Goal: Task Accomplishment & Management: Use online tool/utility

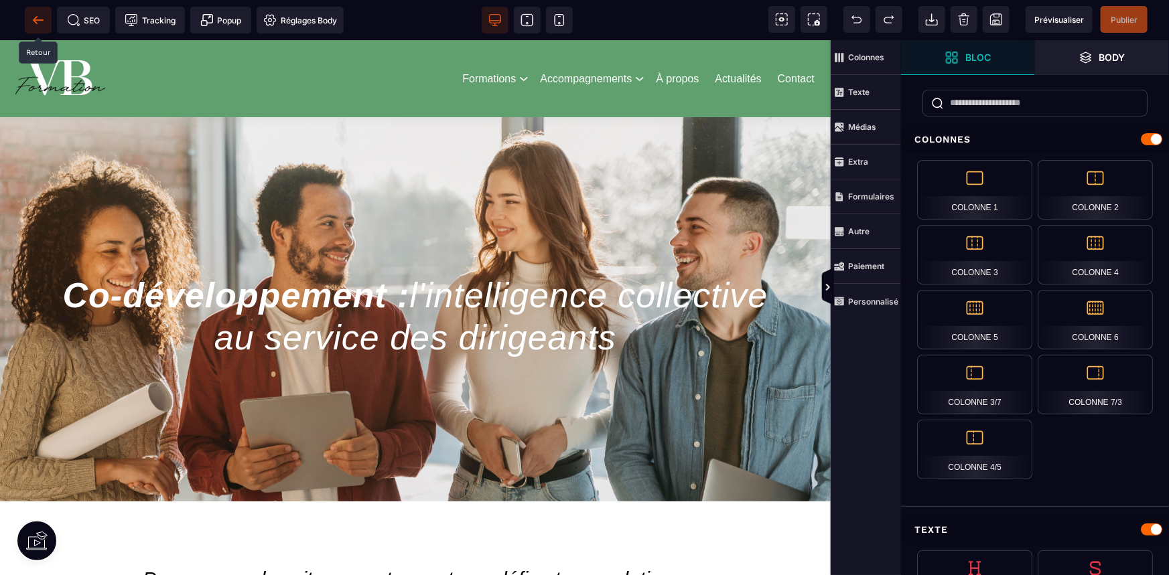
click at [35, 19] on icon at bounding box center [35, 19] width 4 height 7
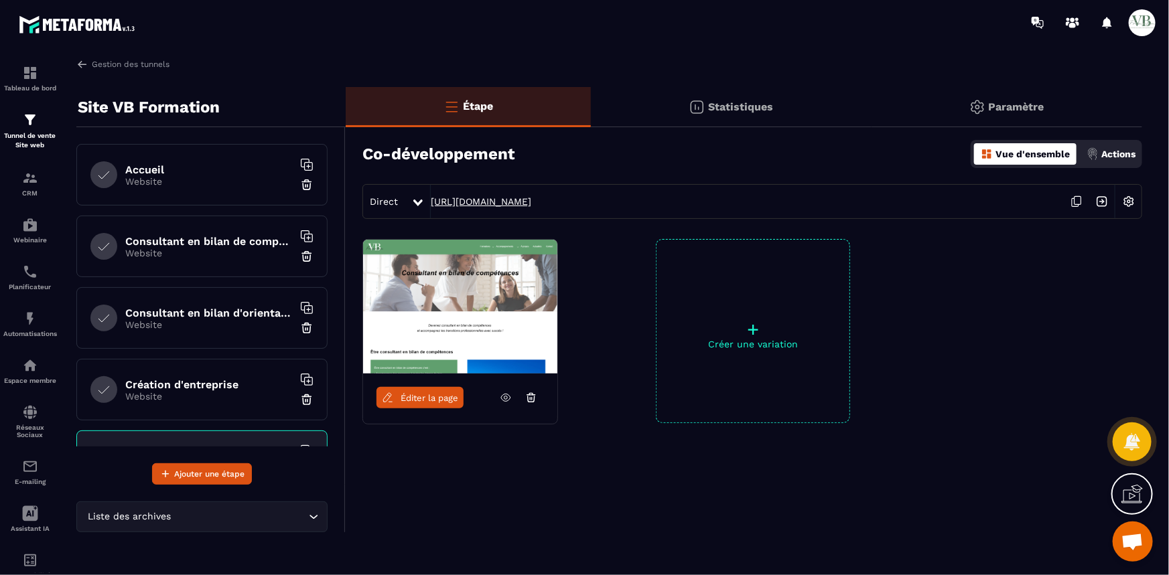
drag, startPoint x: 757, startPoint y: 198, endPoint x: 431, endPoint y: 201, distance: 325.5
click at [431, 201] on div "Direct https://vb-formation.metaforma.io/co-developpement" at bounding box center [752, 201] width 780 height 35
copy link "https://vb-formation.metaforma.io/co-developpement"
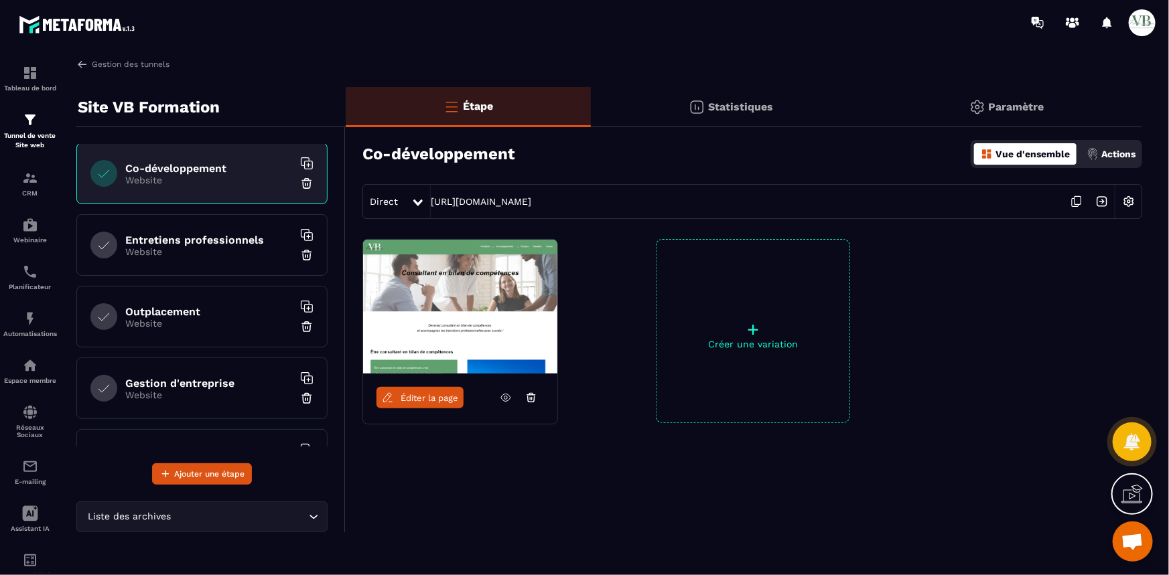
scroll to position [426, 0]
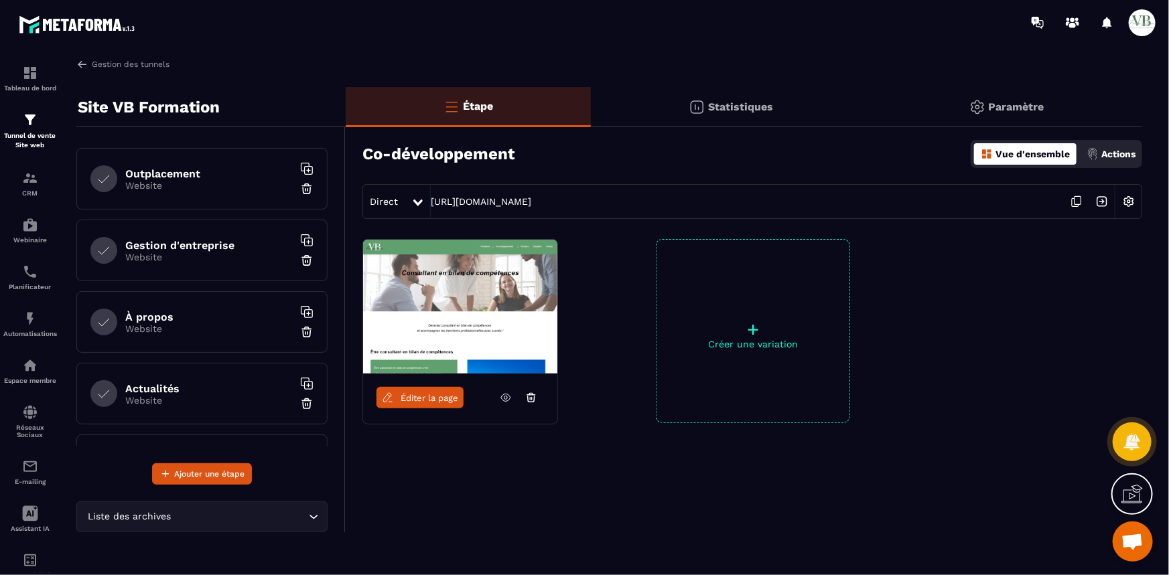
click at [193, 317] on h6 "À propos" at bounding box center [208, 317] width 167 height 13
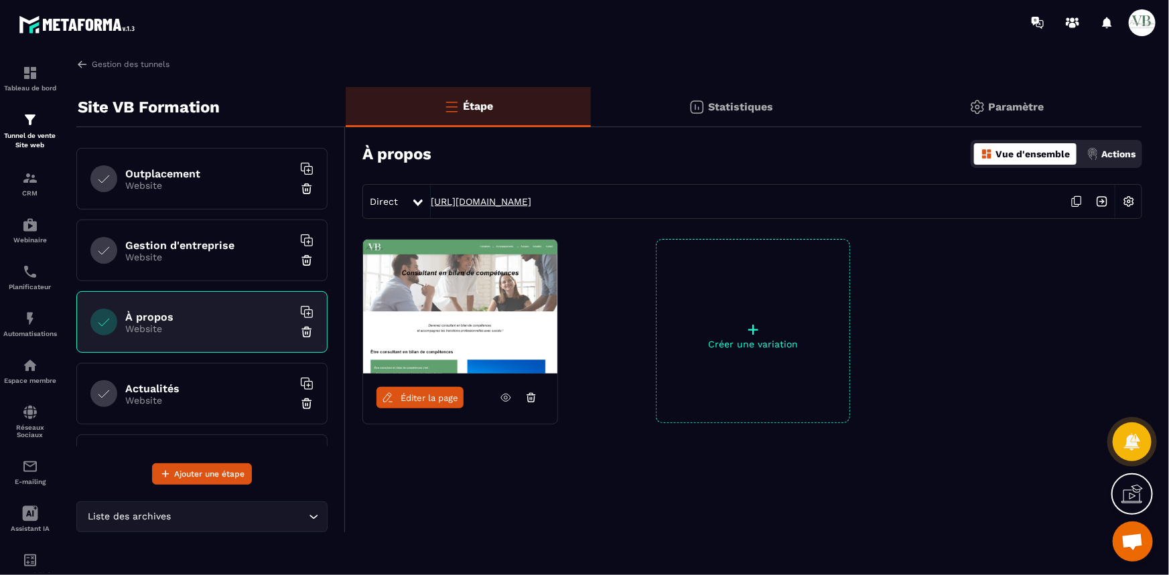
drag, startPoint x: 638, startPoint y: 196, endPoint x: 431, endPoint y: 199, distance: 207.6
click at [427, 198] on div "Direct https://vb-formation.metaforma.io/a-propos" at bounding box center [752, 201] width 780 height 35
copy div "https://vb-formation.metaforma.io/a-propos"
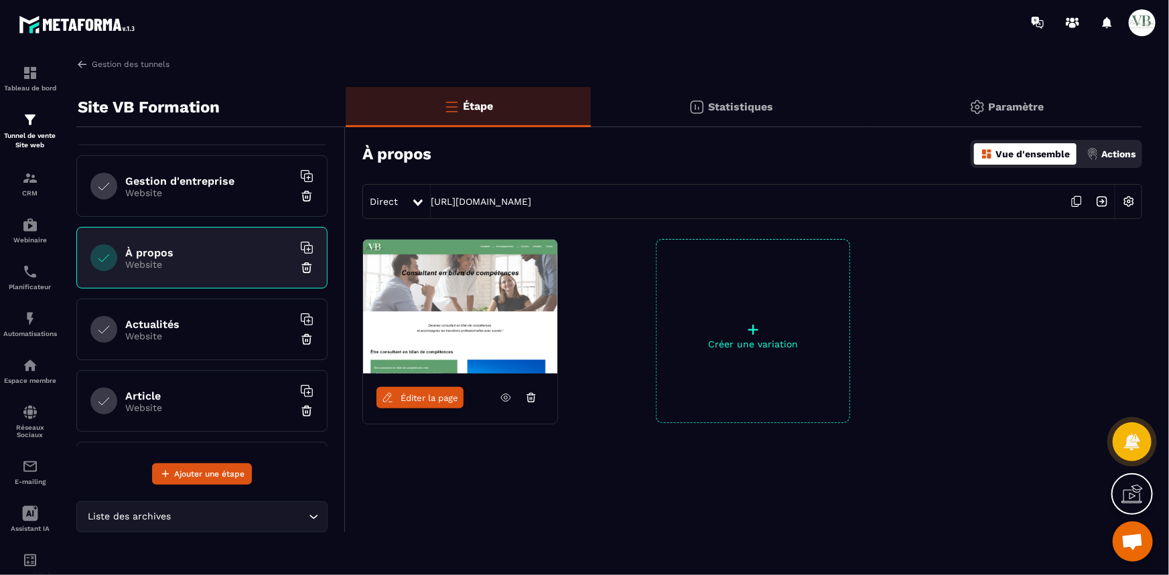
scroll to position [609, 0]
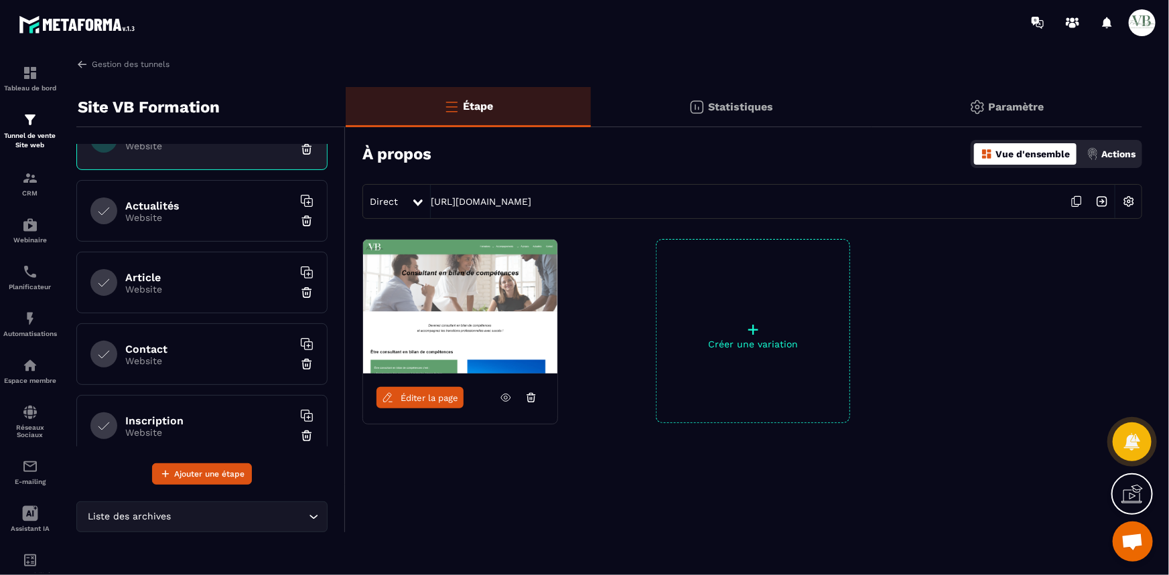
click at [181, 204] on h6 "Actualités" at bounding box center [208, 206] width 167 height 13
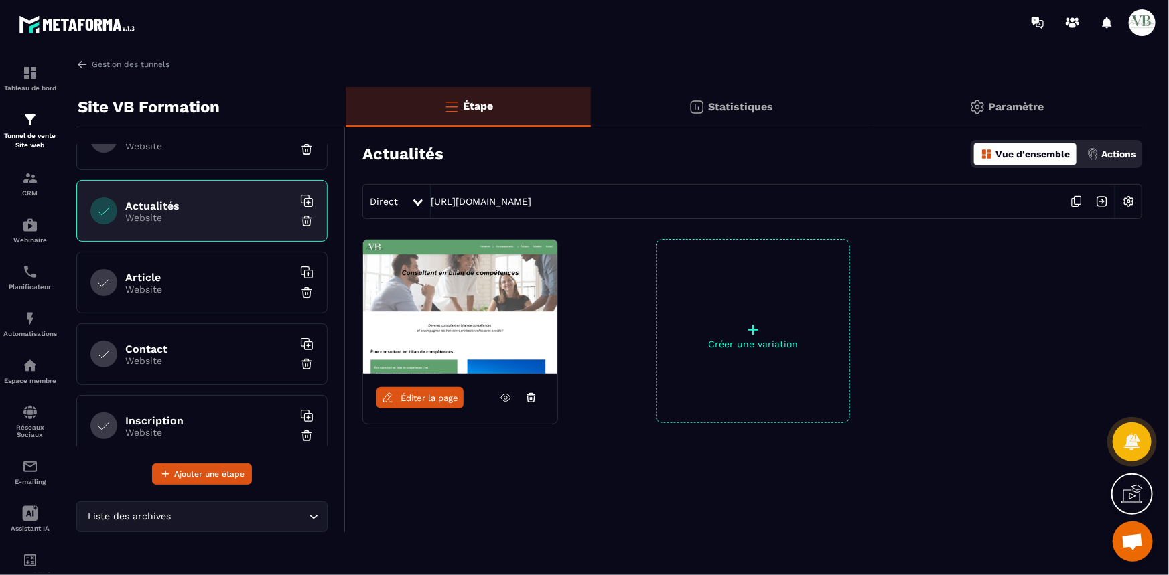
drag, startPoint x: 698, startPoint y: 202, endPoint x: 423, endPoint y: 202, distance: 275.9
click at [423, 202] on div "Direct https://vb-formation.metaforma.io/actualites" at bounding box center [752, 201] width 780 height 35
copy div "https://vb-formation.metaforma.io/actualites"
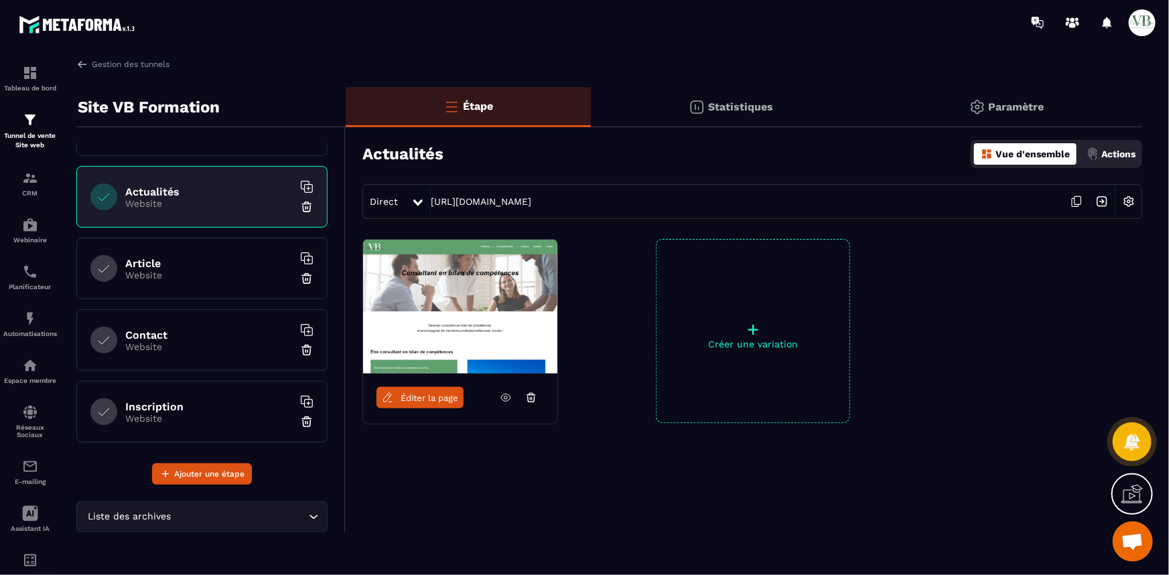
scroll to position [627, 0]
click at [222, 339] on p "Website" at bounding box center [208, 343] width 167 height 11
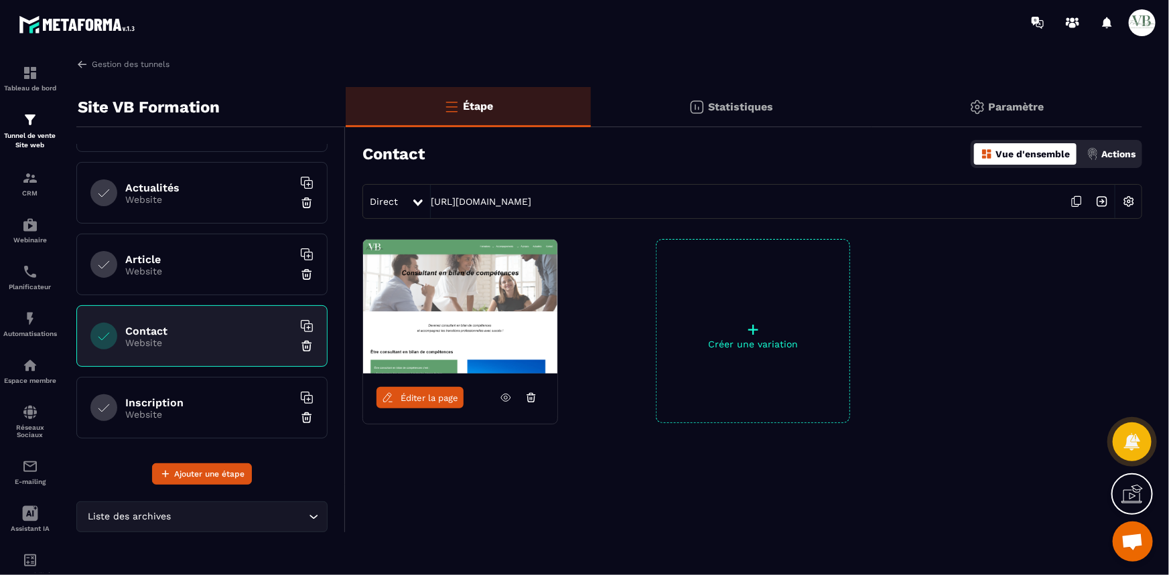
drag, startPoint x: 690, startPoint y: 198, endPoint x: 424, endPoint y: 201, distance: 265.9
click at [424, 201] on div "Direct https://vb-formation.metaforma.io/contact" at bounding box center [752, 201] width 780 height 35
copy div "https://vb-formation.metaforma.io/contact"
click at [388, 200] on span "Direct" at bounding box center [384, 201] width 28 height 11
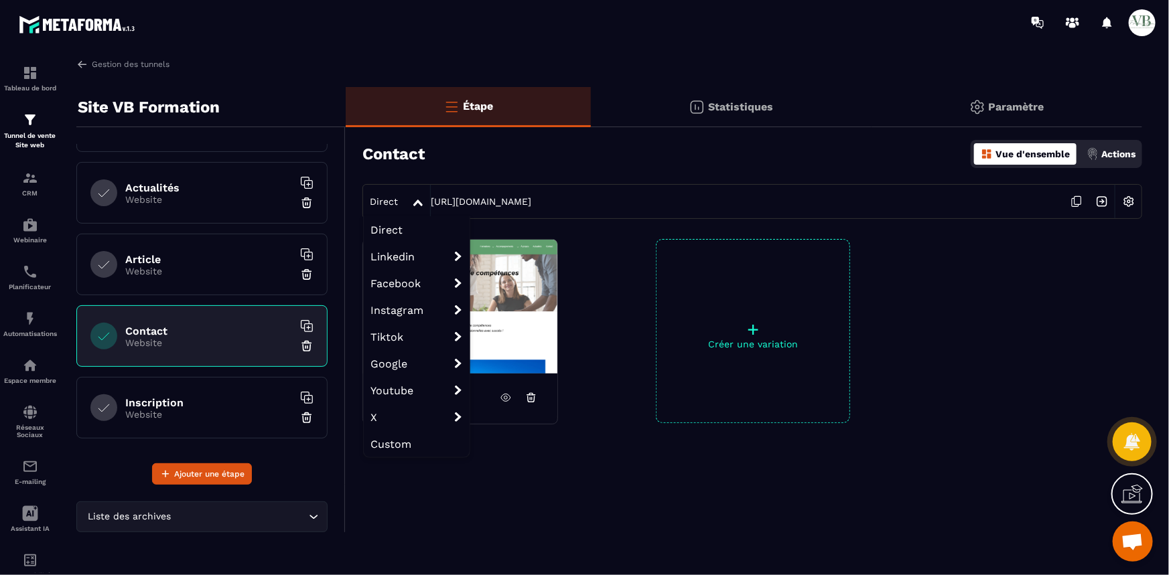
click at [388, 200] on span "Direct" at bounding box center [384, 201] width 28 height 11
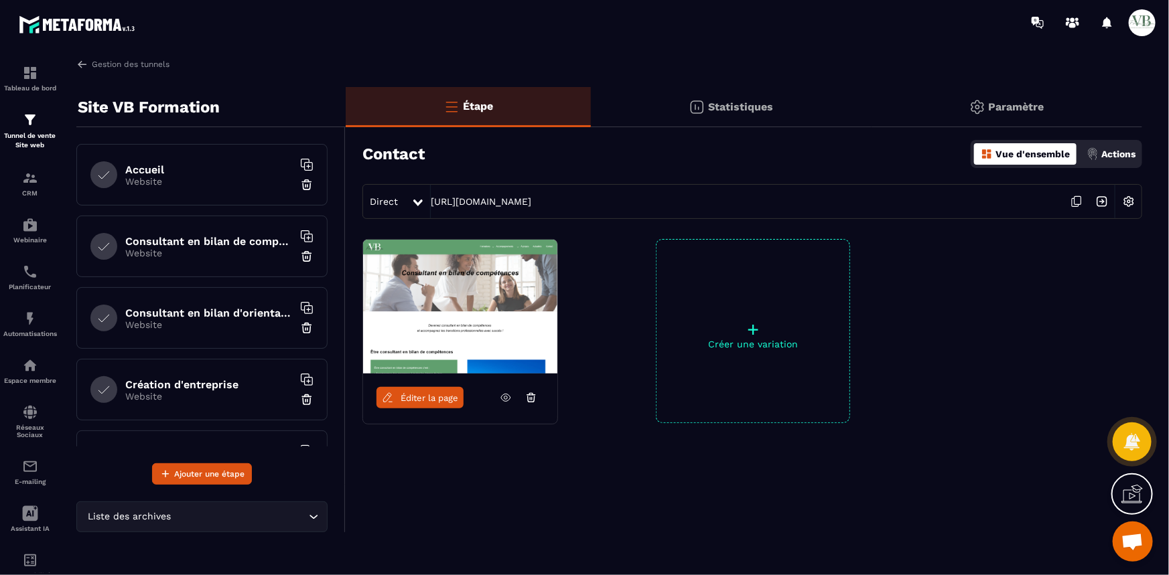
click at [182, 240] on h6 "Consultant en bilan de compétences" at bounding box center [208, 241] width 167 height 13
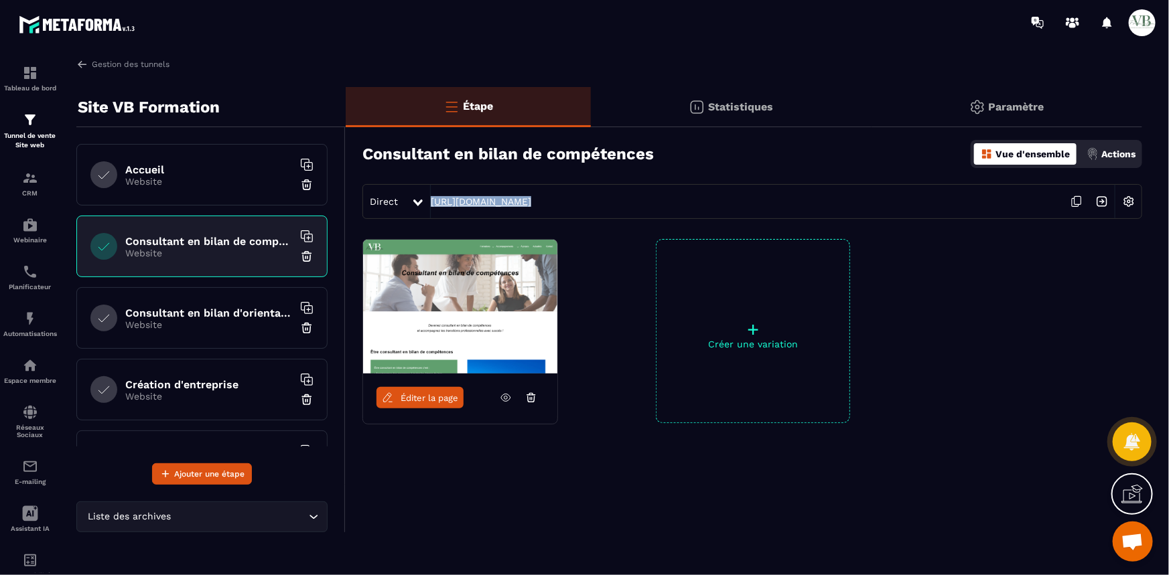
drag, startPoint x: 911, startPoint y: 204, endPoint x: 431, endPoint y: 201, distance: 480.2
click at [431, 201] on div "Direct https://vb-formation.metaforma.io/consultant-bilan-de-competences" at bounding box center [752, 201] width 780 height 35
copy link "https://vb-formation.metaforma.io/consultant-bilan-de-competences"
click at [197, 316] on h6 "Consultant en bilan d'orientation" at bounding box center [208, 313] width 167 height 13
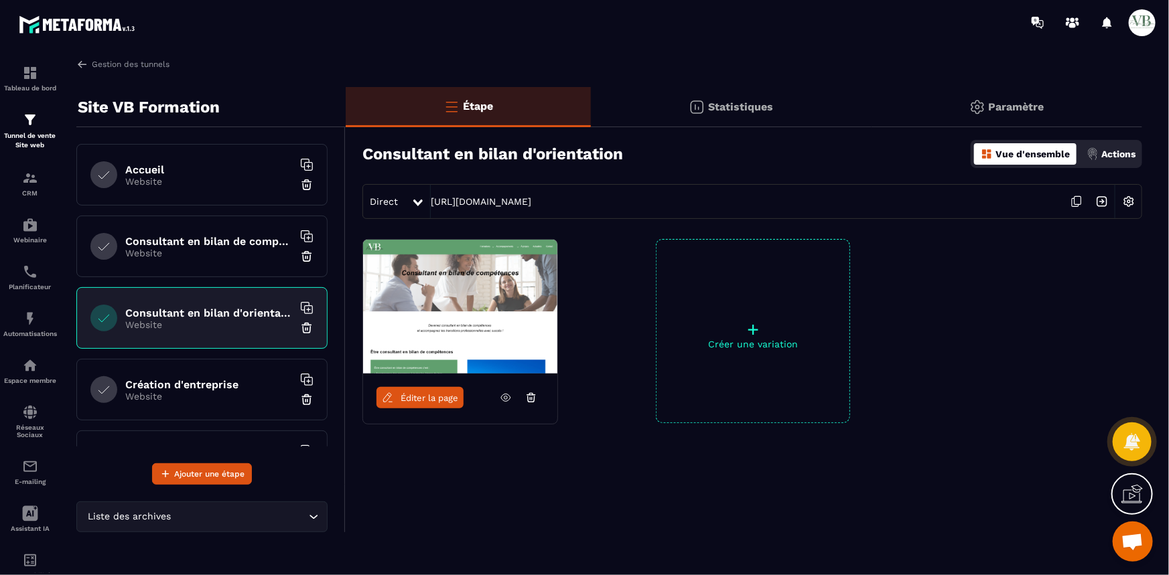
drag, startPoint x: 788, startPoint y: 194, endPoint x: 429, endPoint y: 196, distance: 359.6
click at [429, 196] on div "Direct https://vb-formation.metaforma.io/consultant-bilan-dorientation" at bounding box center [752, 201] width 780 height 35
copy div "https://vb-formation.metaforma.io/consultant-bilan-dorientation"
click at [197, 389] on h6 "Création d'entreprise" at bounding box center [208, 384] width 167 height 13
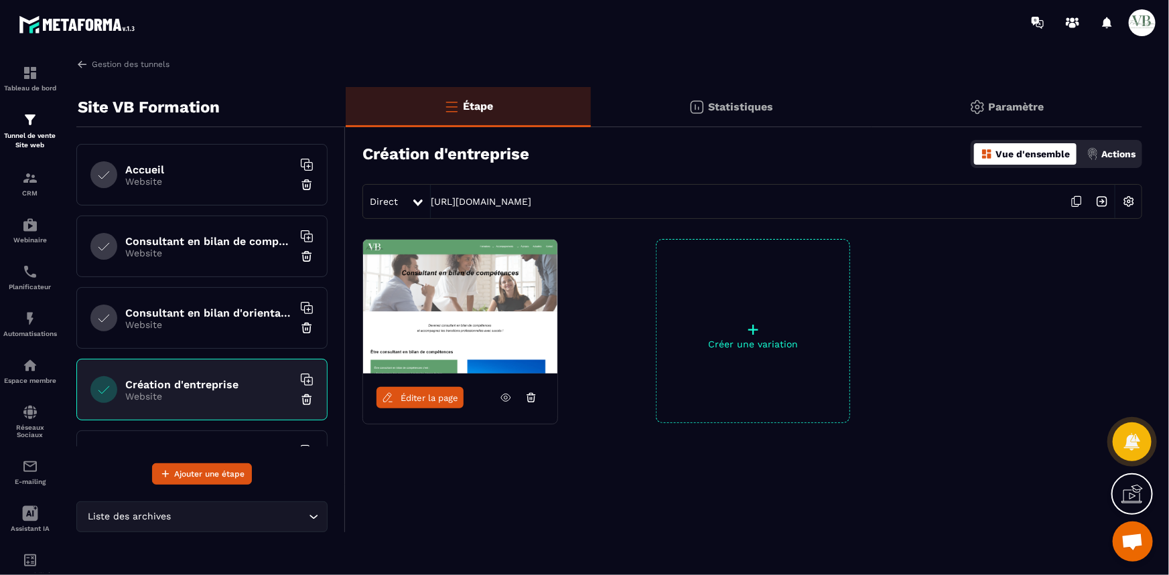
drag, startPoint x: 715, startPoint y: 199, endPoint x: 409, endPoint y: 199, distance: 305.4
click at [409, 199] on div "Direct https://vb-formation.metaforma.io/creation-dentreprise" at bounding box center [752, 201] width 780 height 35
copy div "https://vb-formation.metaforma.io/creation-dentreprise"
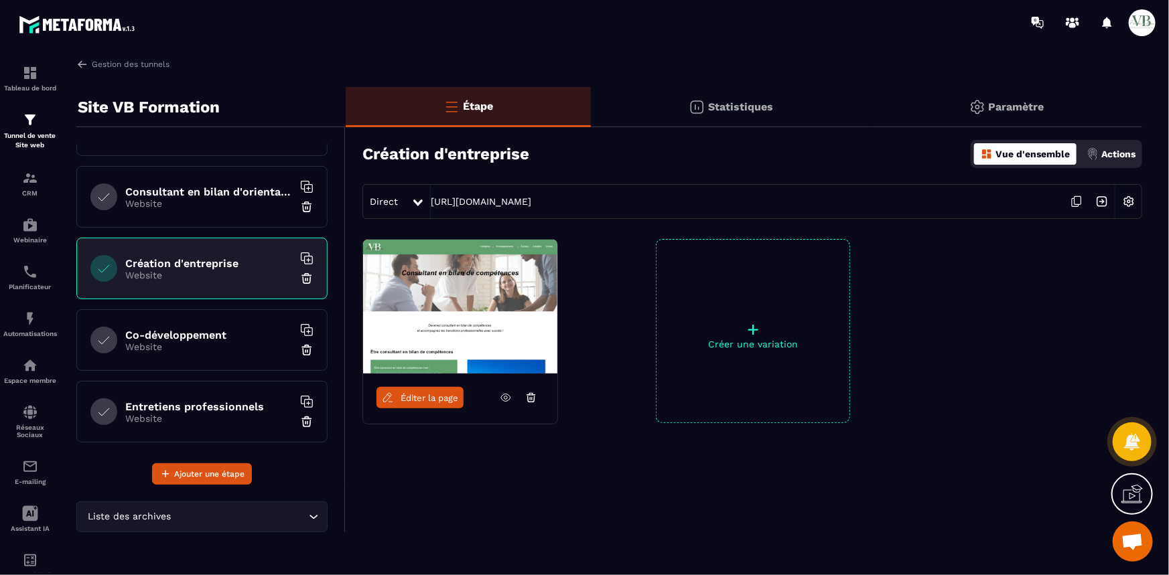
click at [189, 343] on p "Website" at bounding box center [208, 347] width 167 height 11
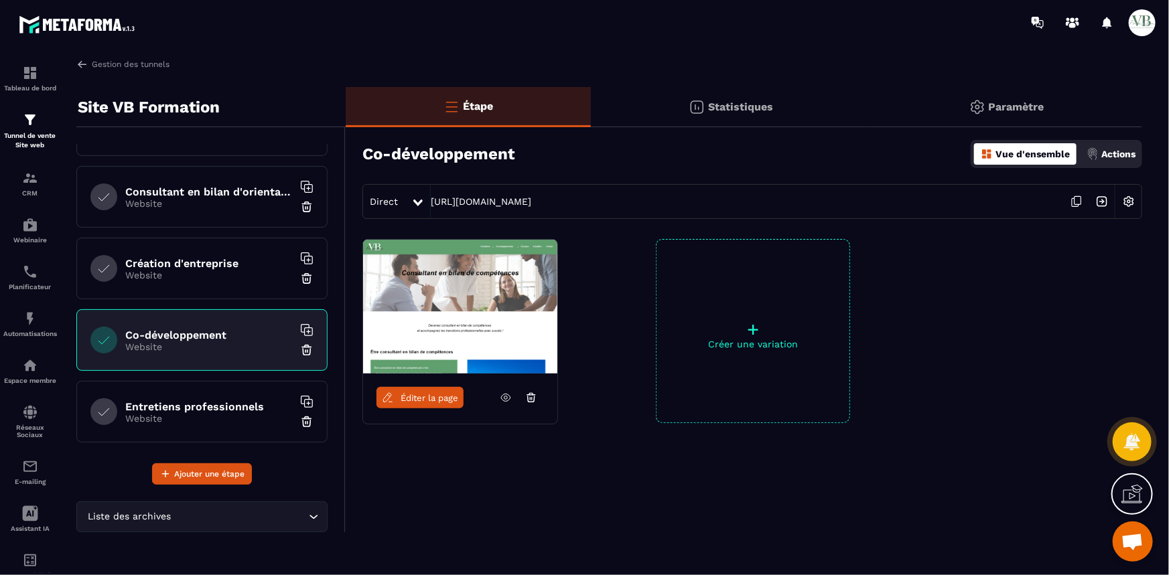
drag, startPoint x: 721, startPoint y: 196, endPoint x: 431, endPoint y: 207, distance: 290.2
click at [431, 207] on div "Direct https://vb-formation.metaforma.io/co-developpement" at bounding box center [752, 201] width 780 height 35
copy link "https://vb-formation.metaforma.io/co-developpement"
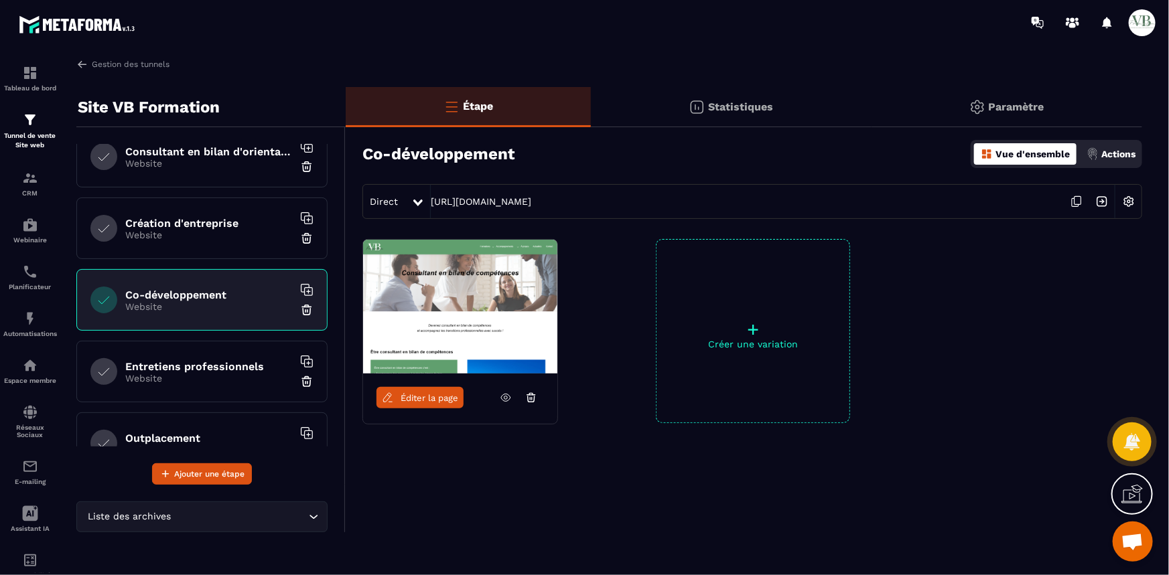
scroll to position [182, 0]
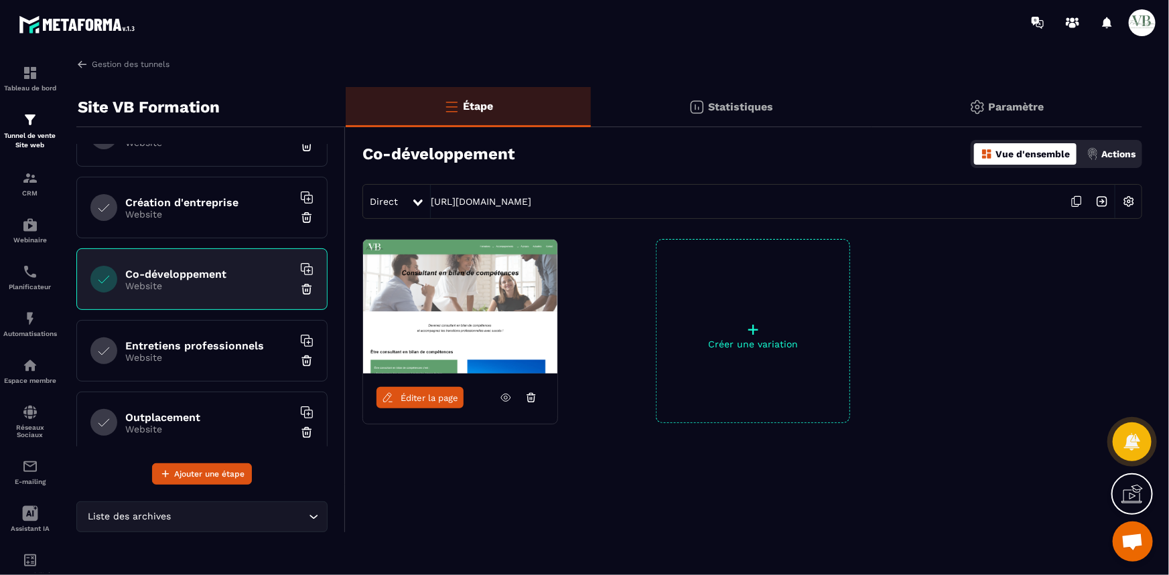
click at [197, 349] on h6 "Entretiens professionnels" at bounding box center [208, 346] width 167 height 13
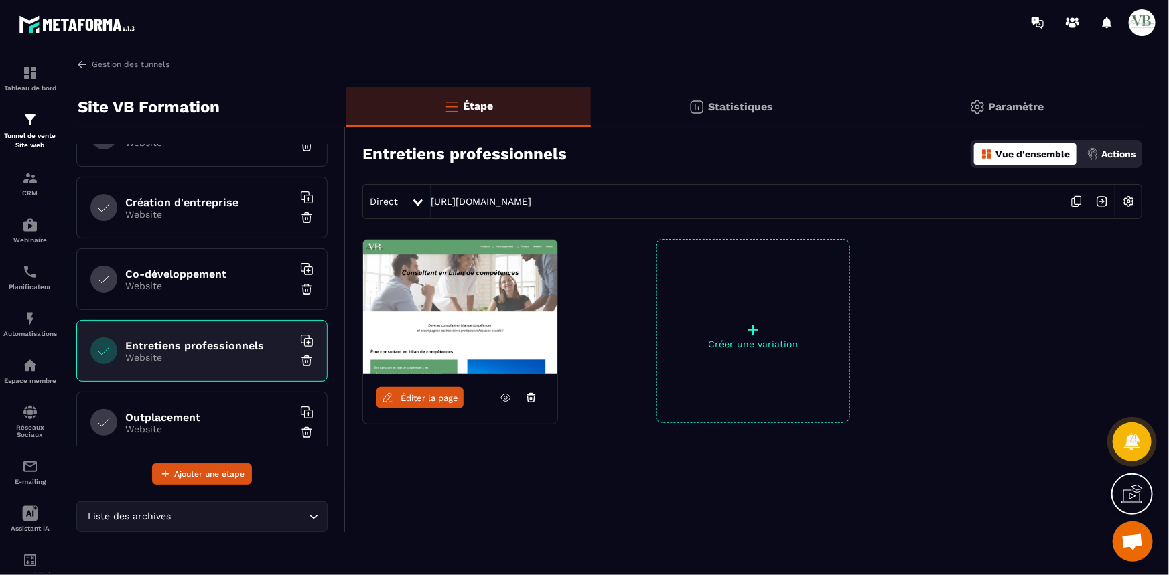
drag, startPoint x: 721, startPoint y: 196, endPoint x: 429, endPoint y: 198, distance: 292.7
click at [429, 198] on div "Direct https://vb-formation.metaforma.io/entretiens-professionnels" at bounding box center [752, 201] width 780 height 35
copy div "https://vb-formation.metaforma.io/entretiens-professionnels"
click at [165, 404] on div "Outplacement Website" at bounding box center [201, 423] width 251 height 62
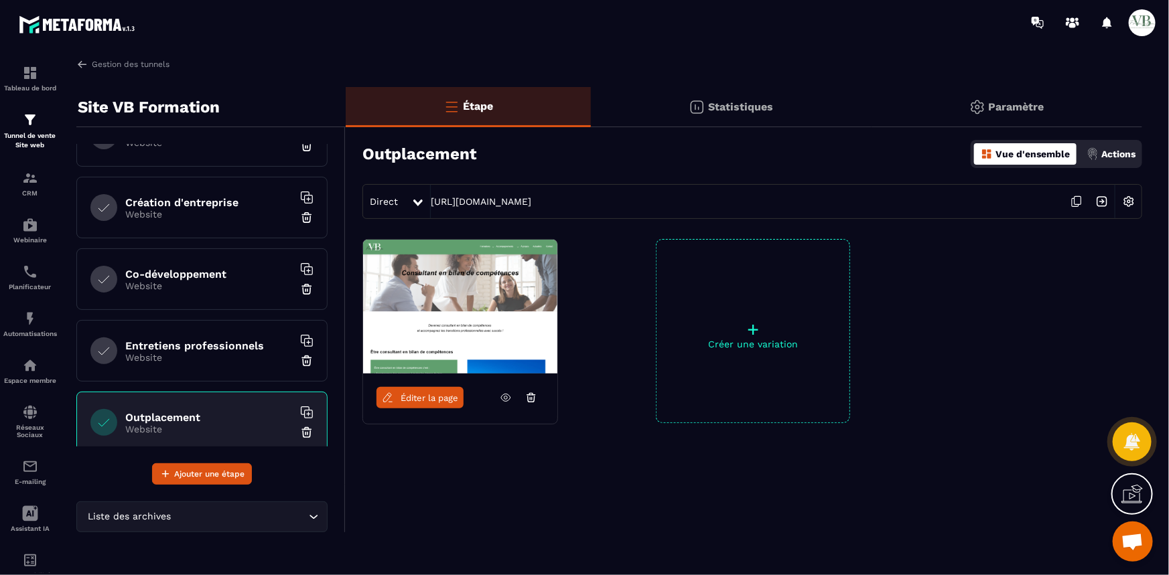
drag, startPoint x: 707, startPoint y: 201, endPoint x: 431, endPoint y: 207, distance: 276.7
click at [431, 207] on div "Direct https://vb-formation.metaforma.io/outplacement" at bounding box center [752, 201] width 780 height 35
copy link "https://vb-formation.metaforma.io/outplacement"
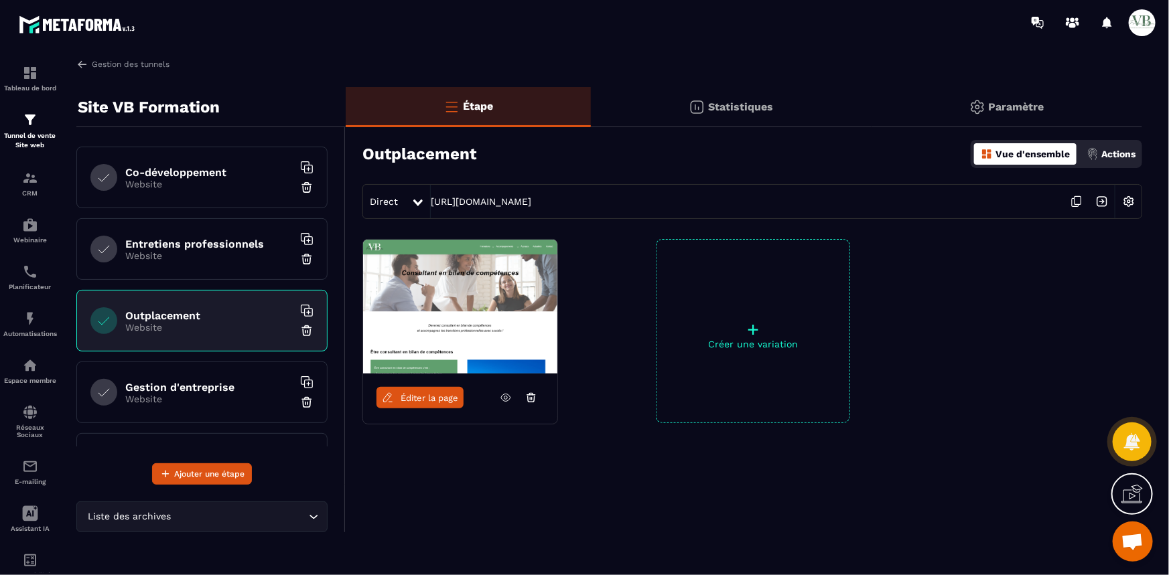
scroll to position [304, 0]
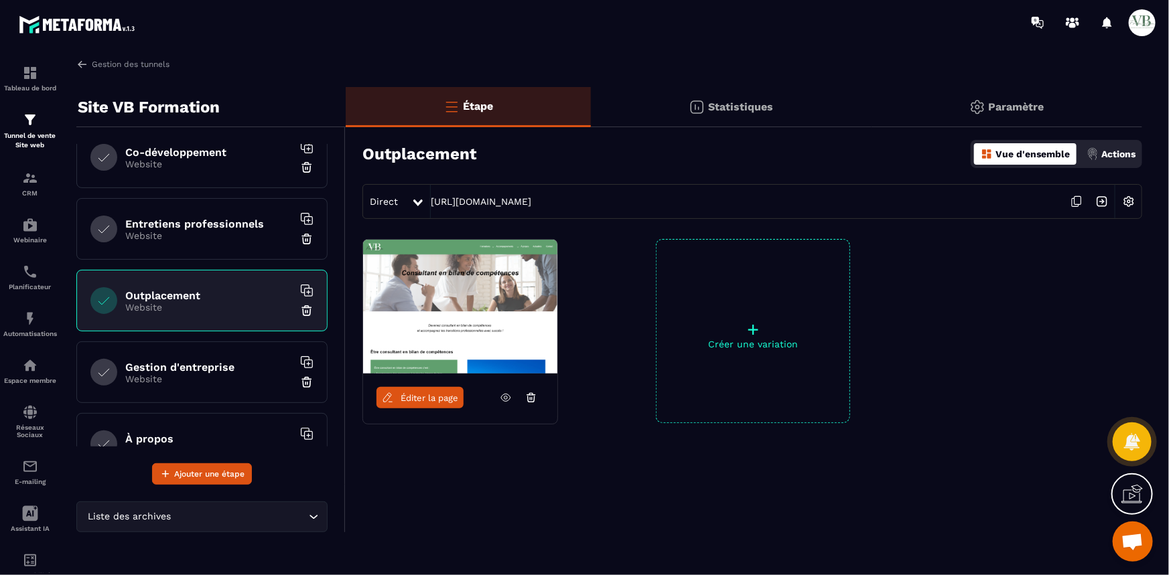
click at [200, 374] on p "Website" at bounding box center [208, 379] width 167 height 11
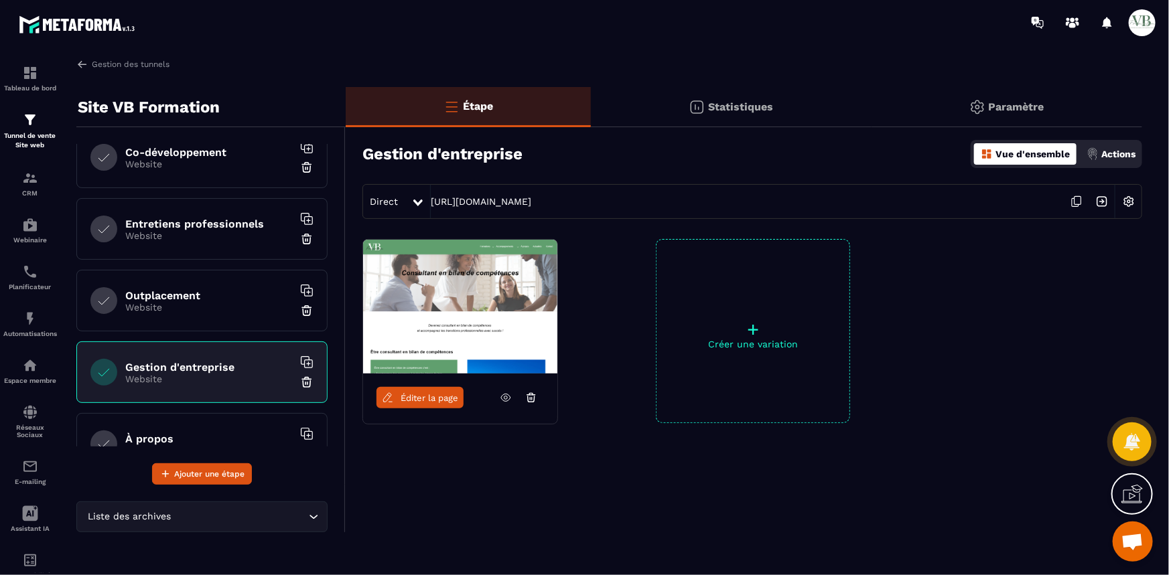
drag, startPoint x: 696, startPoint y: 202, endPoint x: 430, endPoint y: 194, distance: 266.6
click at [430, 194] on div "Direct https://vb-formation.metaforma.io/gestion-dentreprise" at bounding box center [752, 201] width 780 height 35
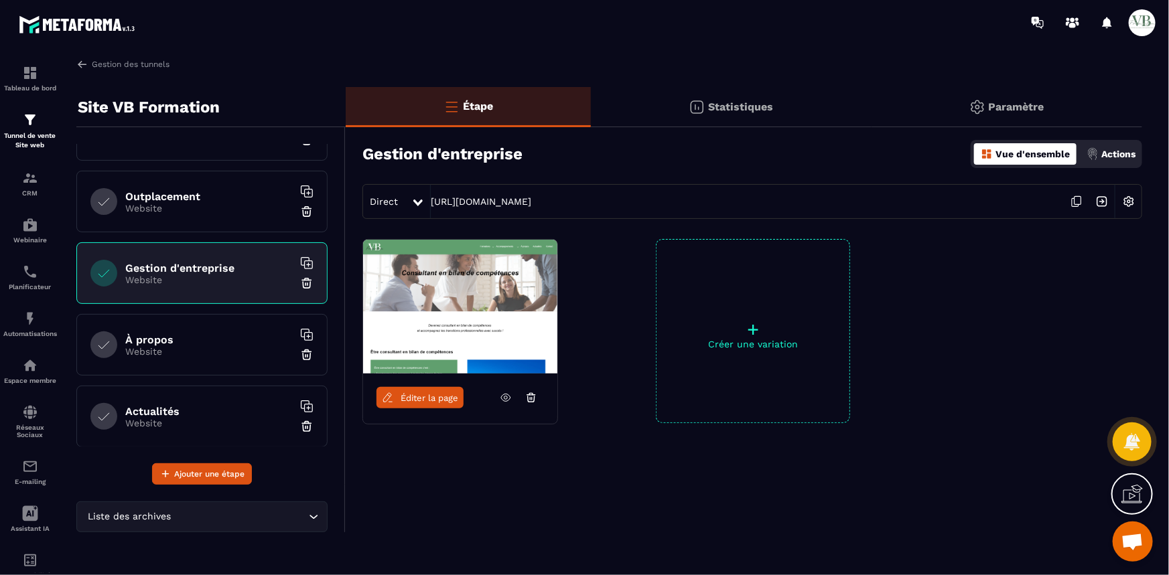
scroll to position [426, 0]
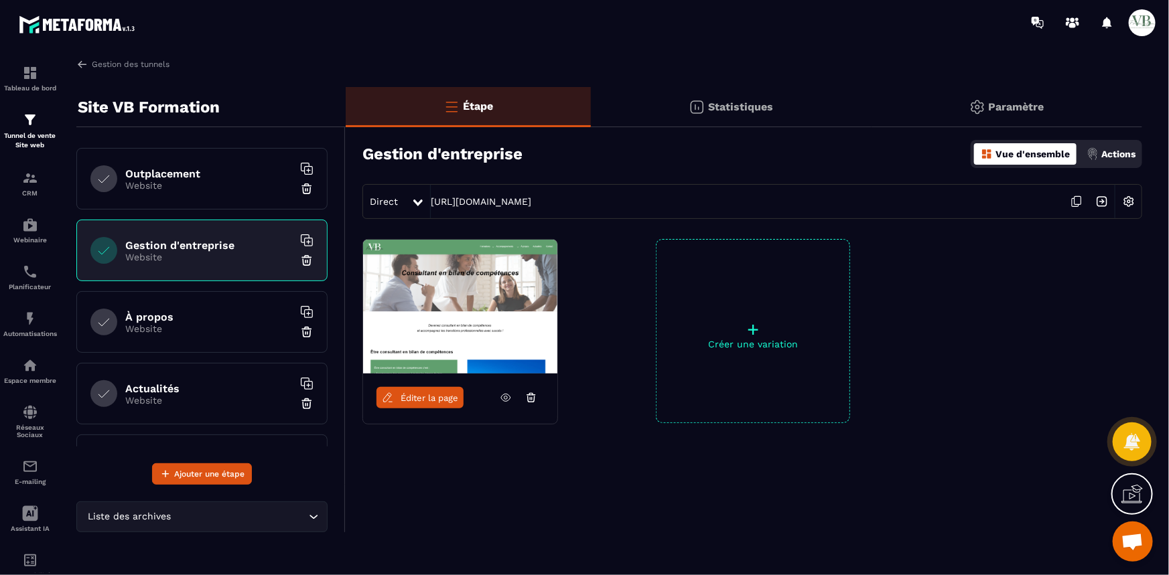
click at [175, 311] on h6 "À propos" at bounding box center [208, 317] width 167 height 13
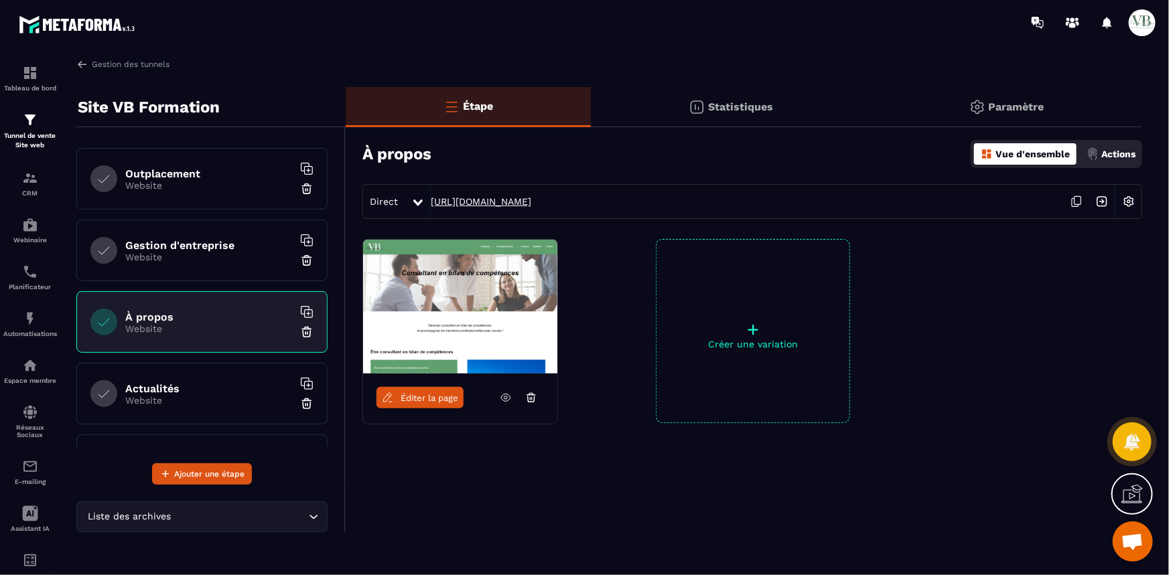
drag, startPoint x: 587, startPoint y: 203, endPoint x: 429, endPoint y: 201, distance: 158.1
click at [429, 201] on div "Direct https://vb-formation.metaforma.io/a-propos" at bounding box center [752, 201] width 780 height 35
click at [167, 375] on div "Actualités Website" at bounding box center [201, 394] width 251 height 62
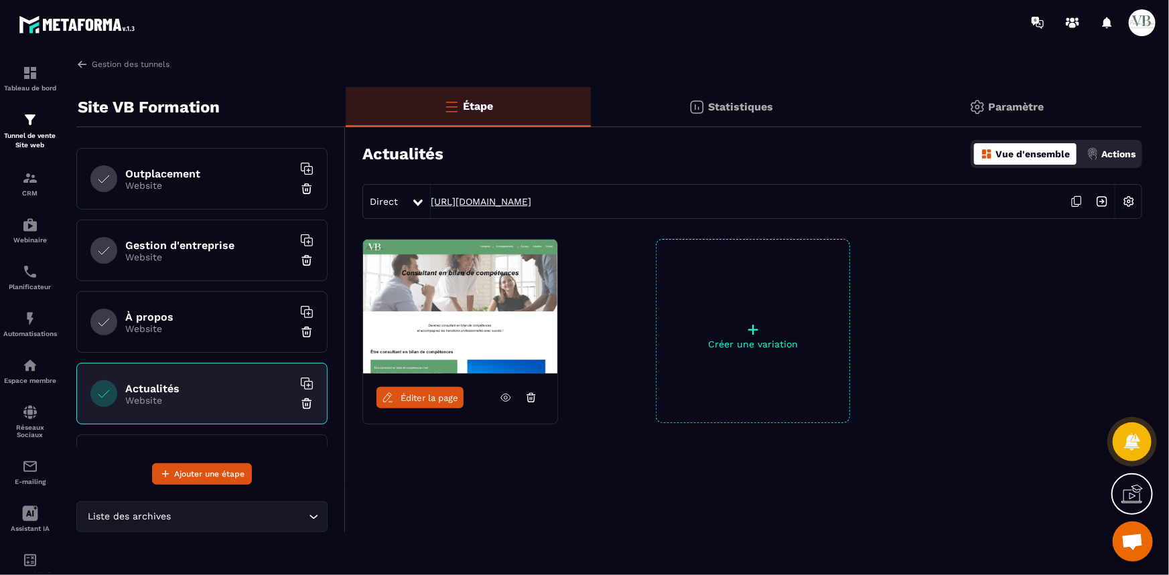
drag, startPoint x: 650, startPoint y: 194, endPoint x: 430, endPoint y: 204, distance: 219.9
click at [430, 204] on div "Direct https://vb-formation.metaforma.io/actualites" at bounding box center [752, 201] width 780 height 35
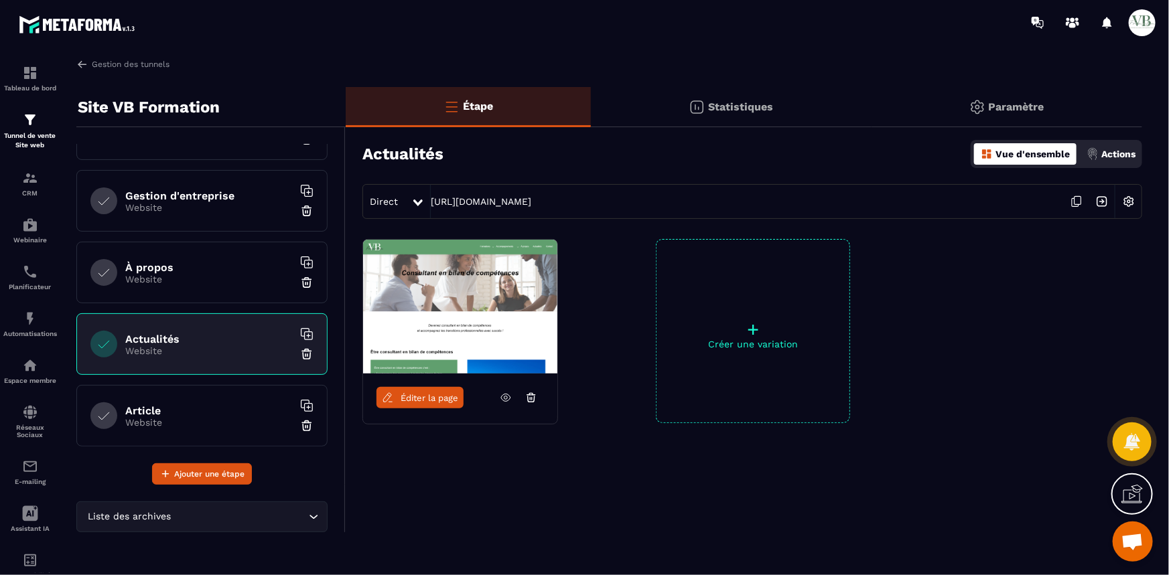
scroll to position [548, 0]
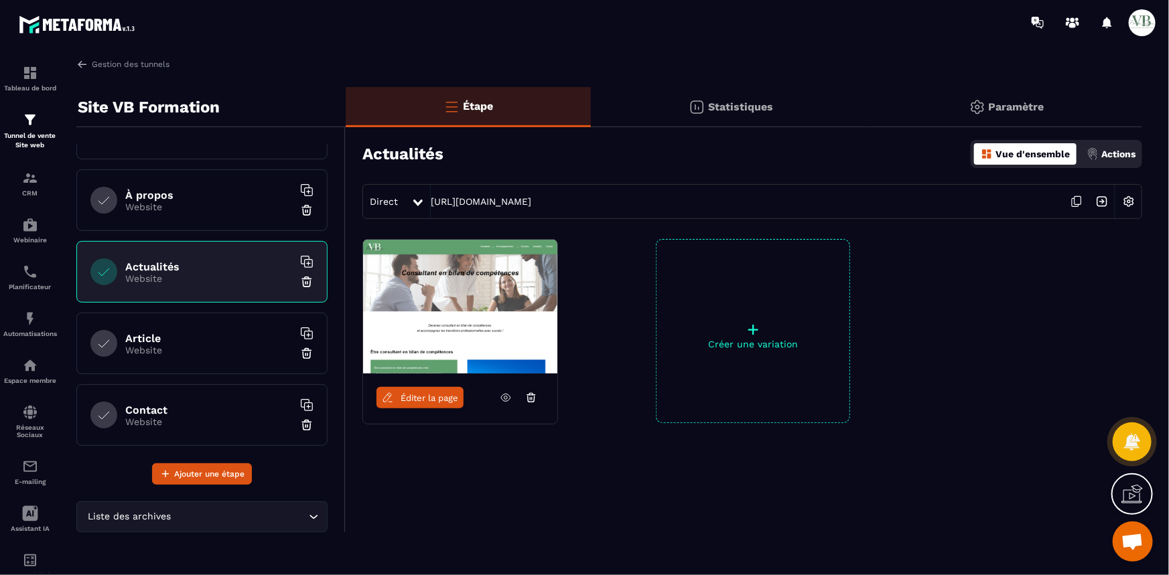
click at [177, 345] on p "Website" at bounding box center [208, 350] width 167 height 11
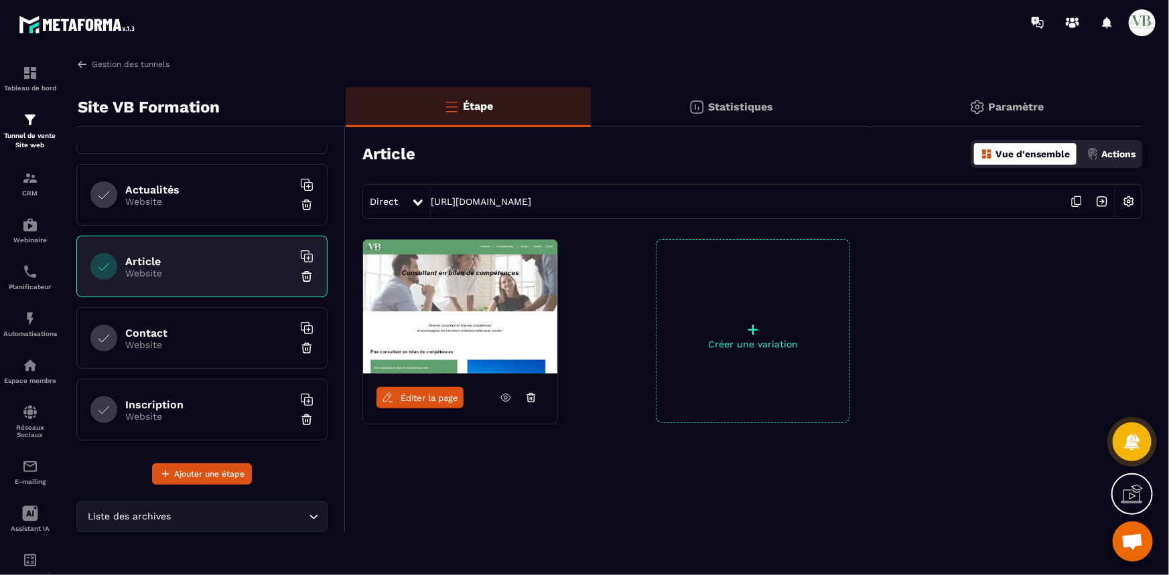
scroll to position [627, 0]
click at [216, 327] on h6 "Contact" at bounding box center [208, 331] width 167 height 13
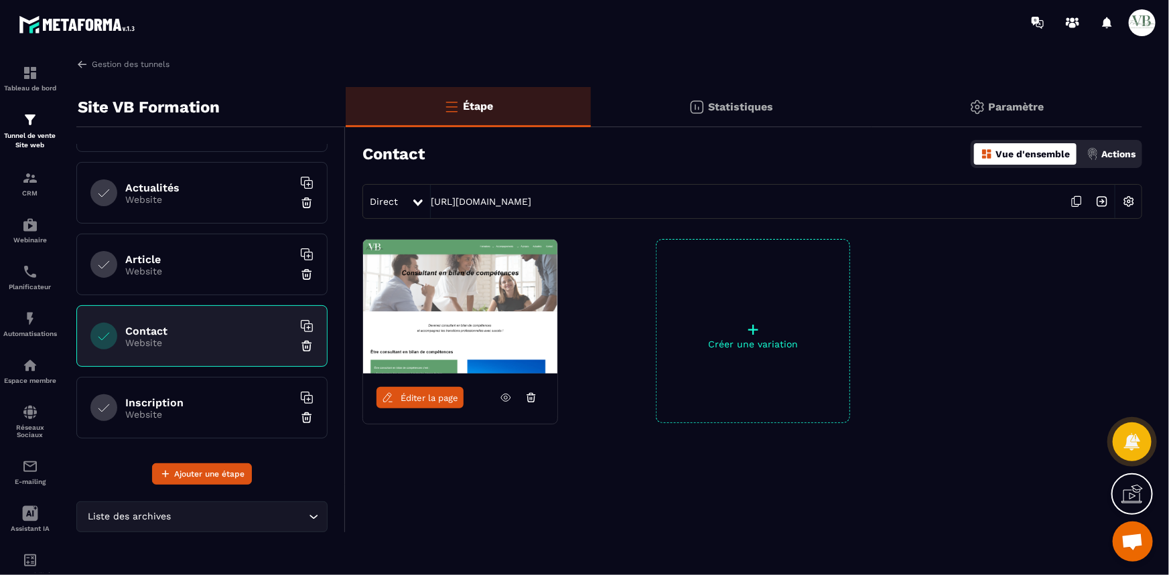
drag, startPoint x: 681, startPoint y: 207, endPoint x: 425, endPoint y: 210, distance: 255.8
click at [425, 210] on div "Direct https://vb-formation.metaforma.io/contact" at bounding box center [752, 201] width 780 height 35
